Goal: Information Seeking & Learning: Learn about a topic

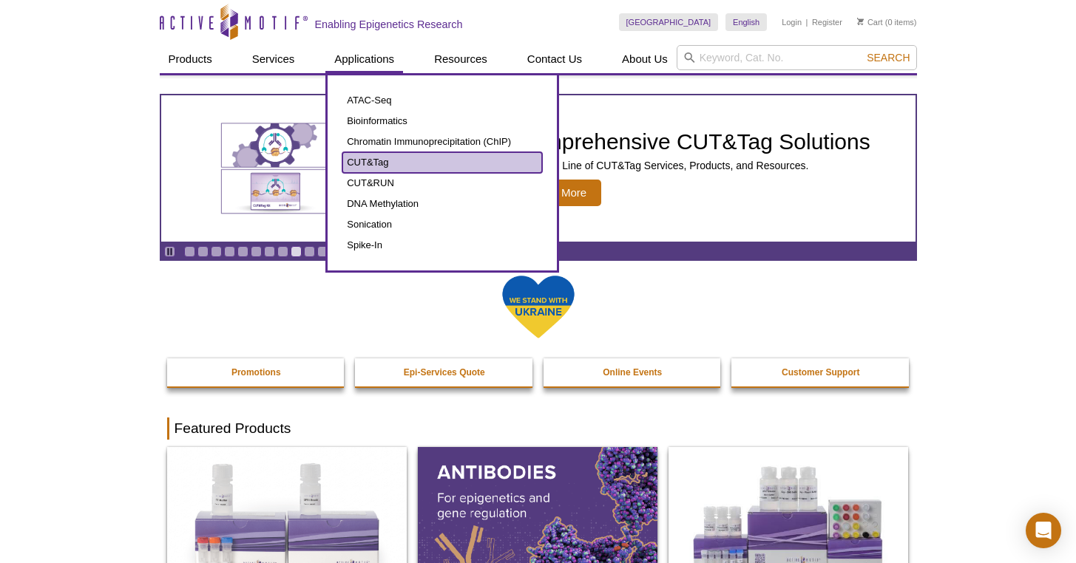
click at [407, 155] on link "CUT&Tag" at bounding box center [442, 162] width 200 height 21
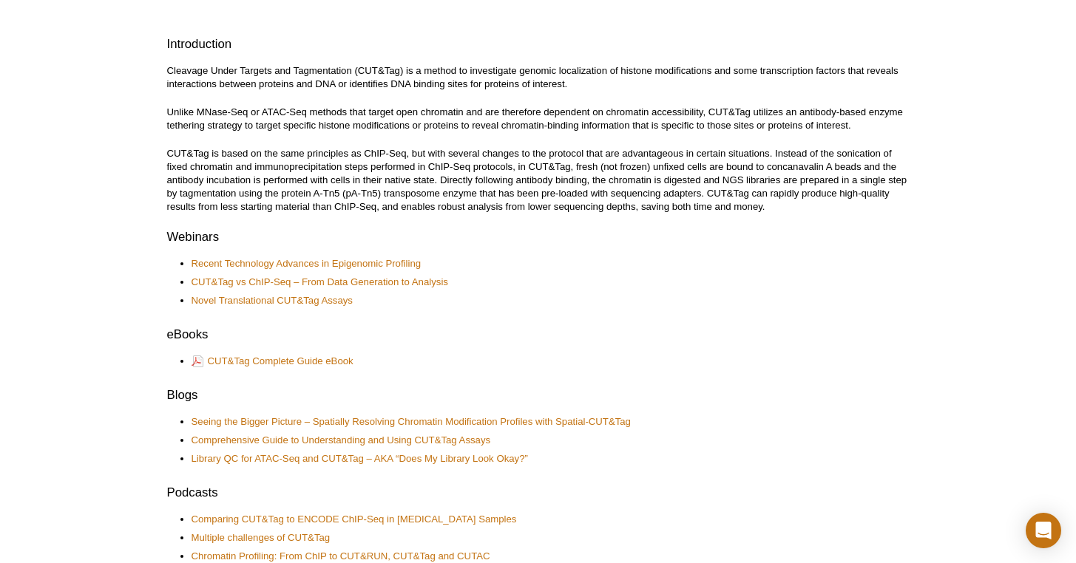
scroll to position [407, 0]
click at [717, 254] on div "CUT&Tag (Cleavage Under Targets and Tagmentation) Resource Center Products CUT&…" at bounding box center [538, 418] width 742 height 1472
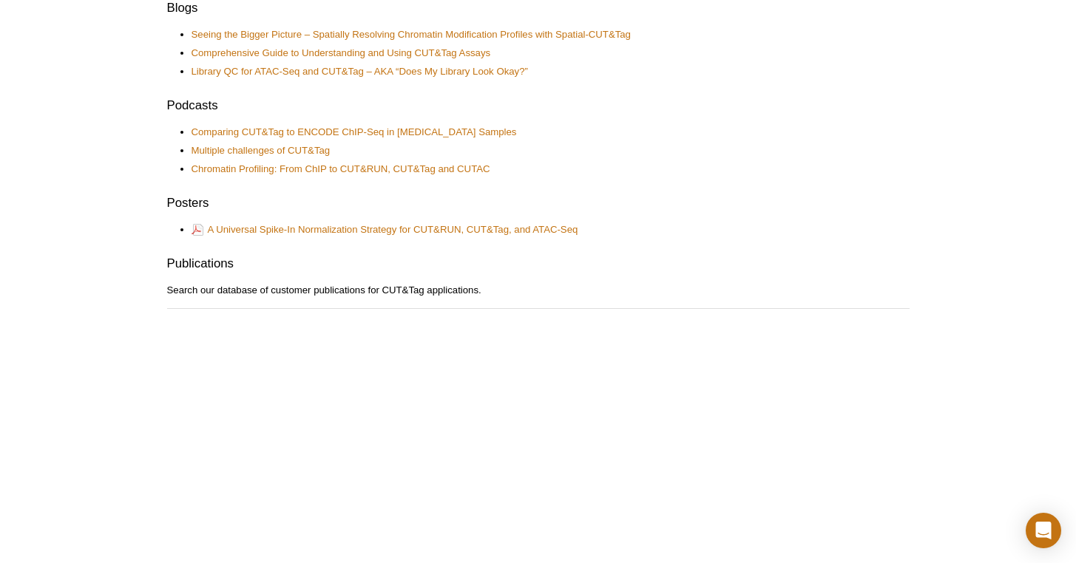
scroll to position [793, 0]
